Goal: Transaction & Acquisition: Purchase product/service

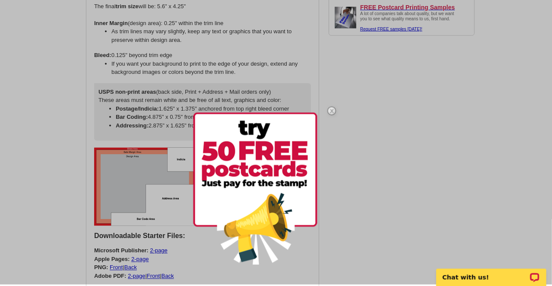
scroll to position [547, 0]
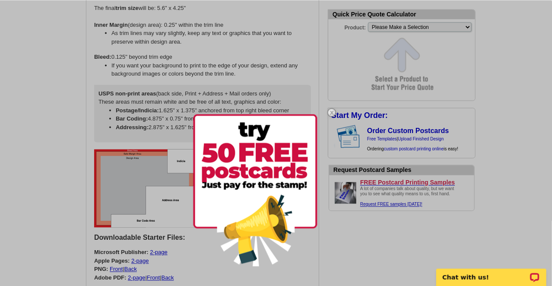
click at [331, 112] on img at bounding box center [331, 112] width 25 height 25
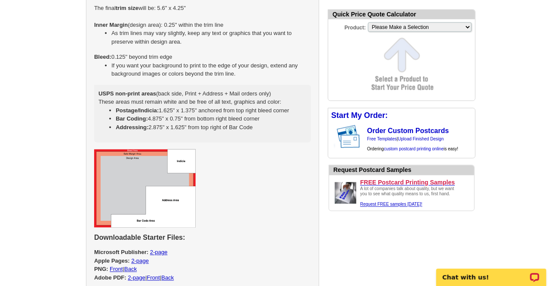
click at [265, 150] on p at bounding box center [202, 188] width 217 height 78
select select "1"
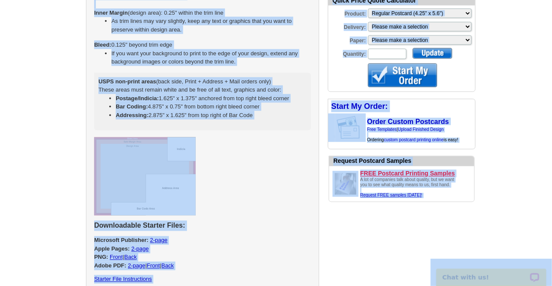
scroll to position [559, 0]
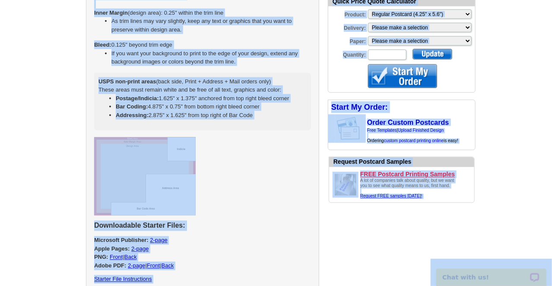
click at [265, 150] on p at bounding box center [202, 176] width 217 height 78
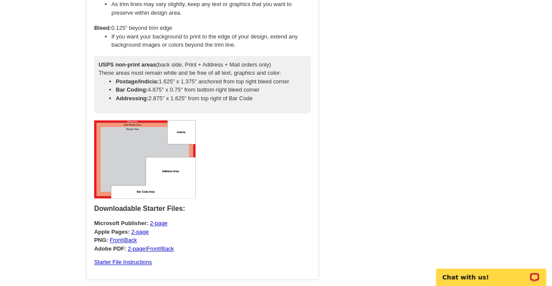
scroll to position [592, 0]
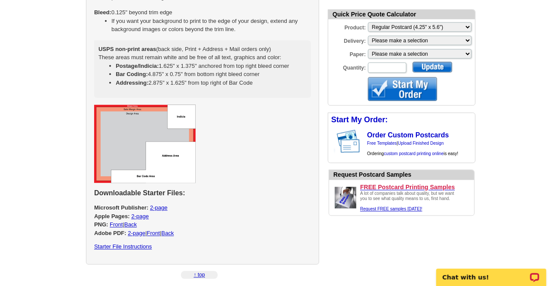
click at [163, 170] on img at bounding box center [144, 144] width 101 height 78
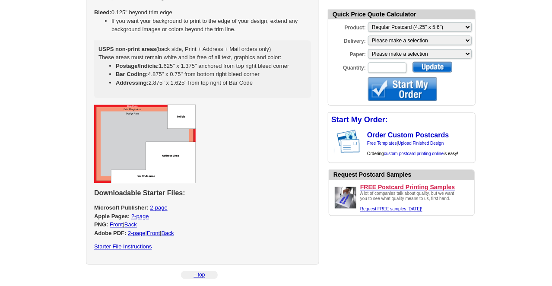
click at [152, 146] on img at bounding box center [144, 144] width 101 height 78
click at [128, 119] on img at bounding box center [144, 144] width 101 height 78
